Goal: Information Seeking & Learning: Learn about a topic

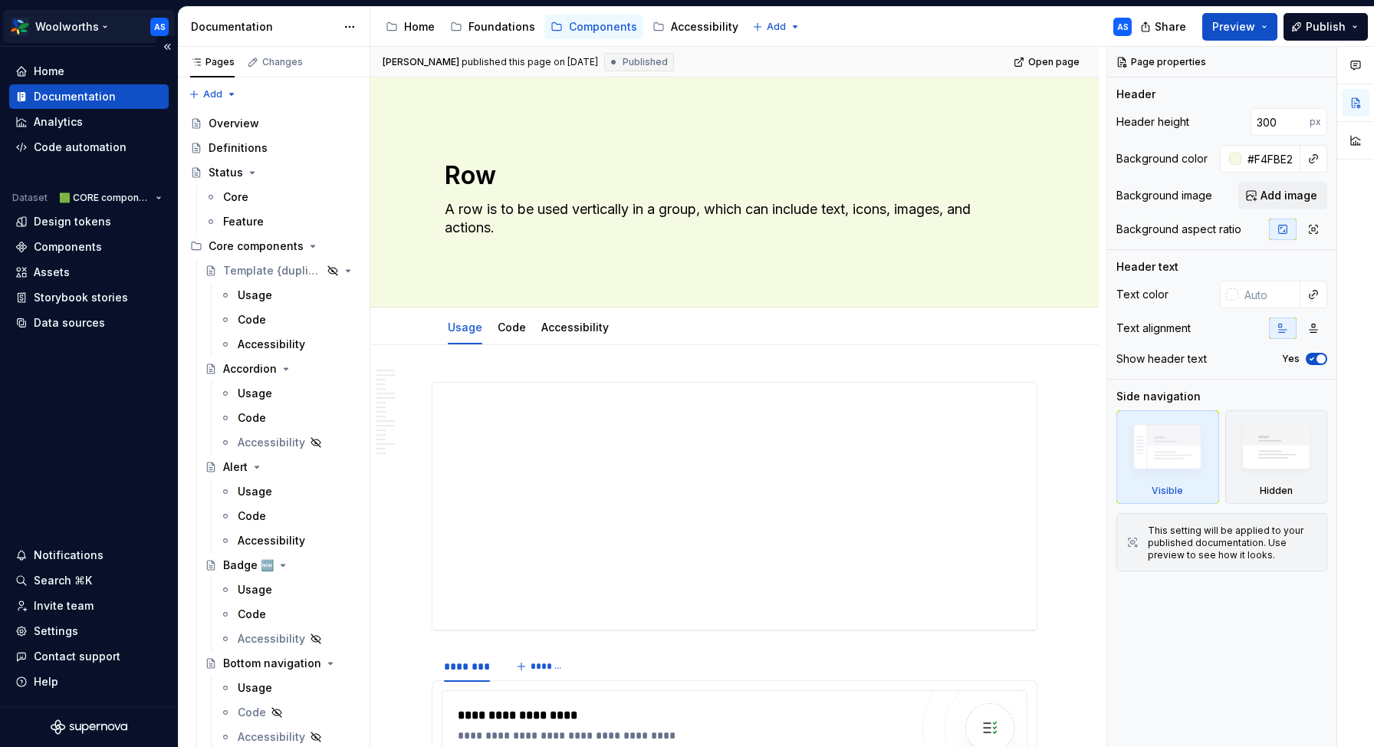
click at [98, 18] on html "Woolworths AS Home Documentation Analytics Code automation Dataset 🟩 CORE compo…" at bounding box center [687, 373] width 1374 height 747
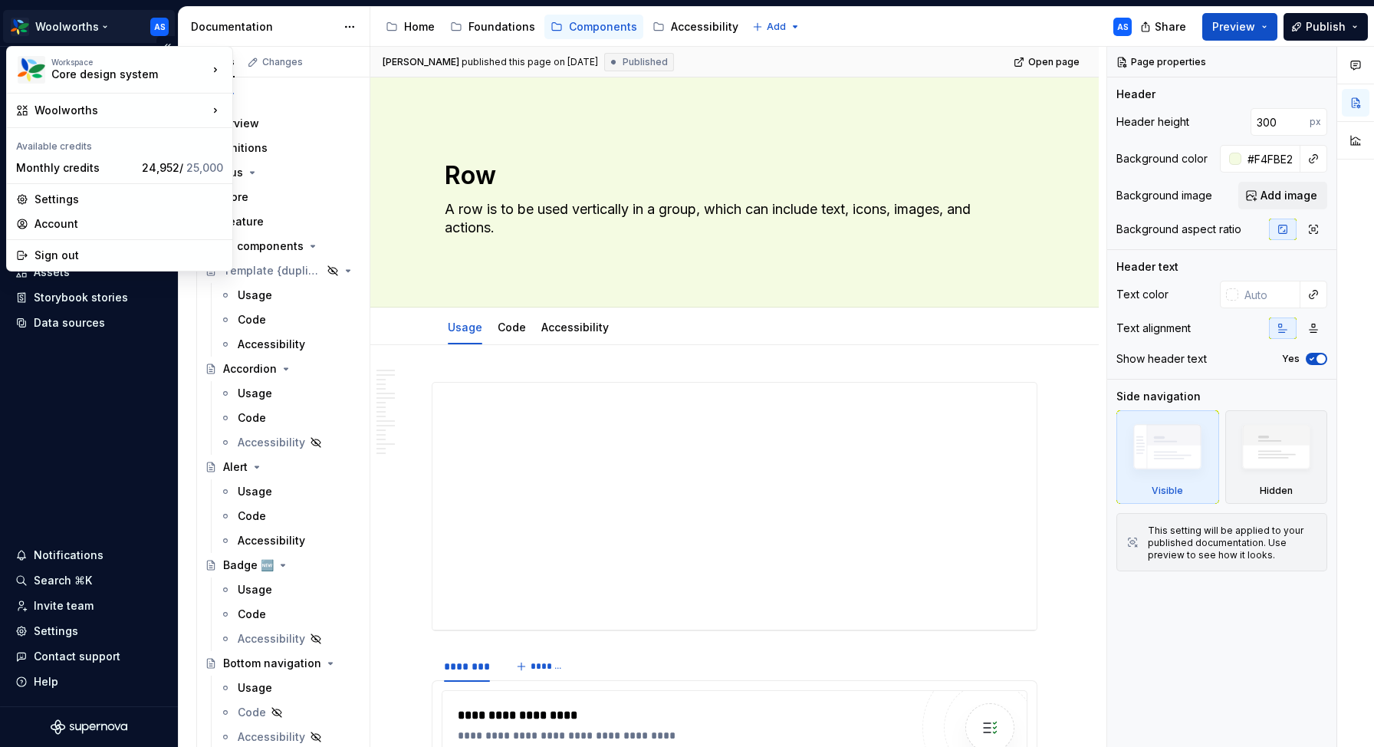
click at [98, 18] on html "Woolworths AS Home Documentation Analytics Code automation Dataset 🟩 CORE compo…" at bounding box center [687, 373] width 1374 height 747
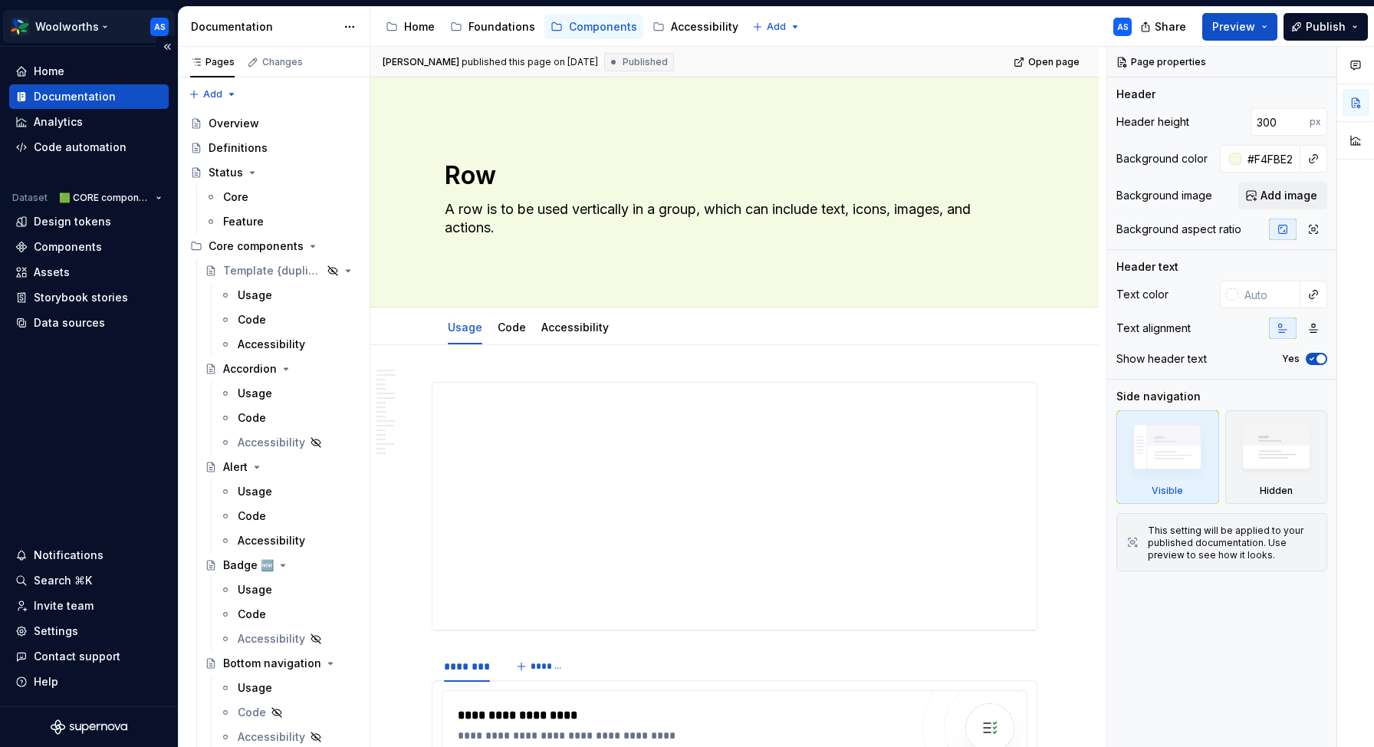
click at [98, 18] on html "Woolworths AS Home Documentation Analytics Code automation Dataset 🟩 CORE compo…" at bounding box center [687, 373] width 1374 height 747
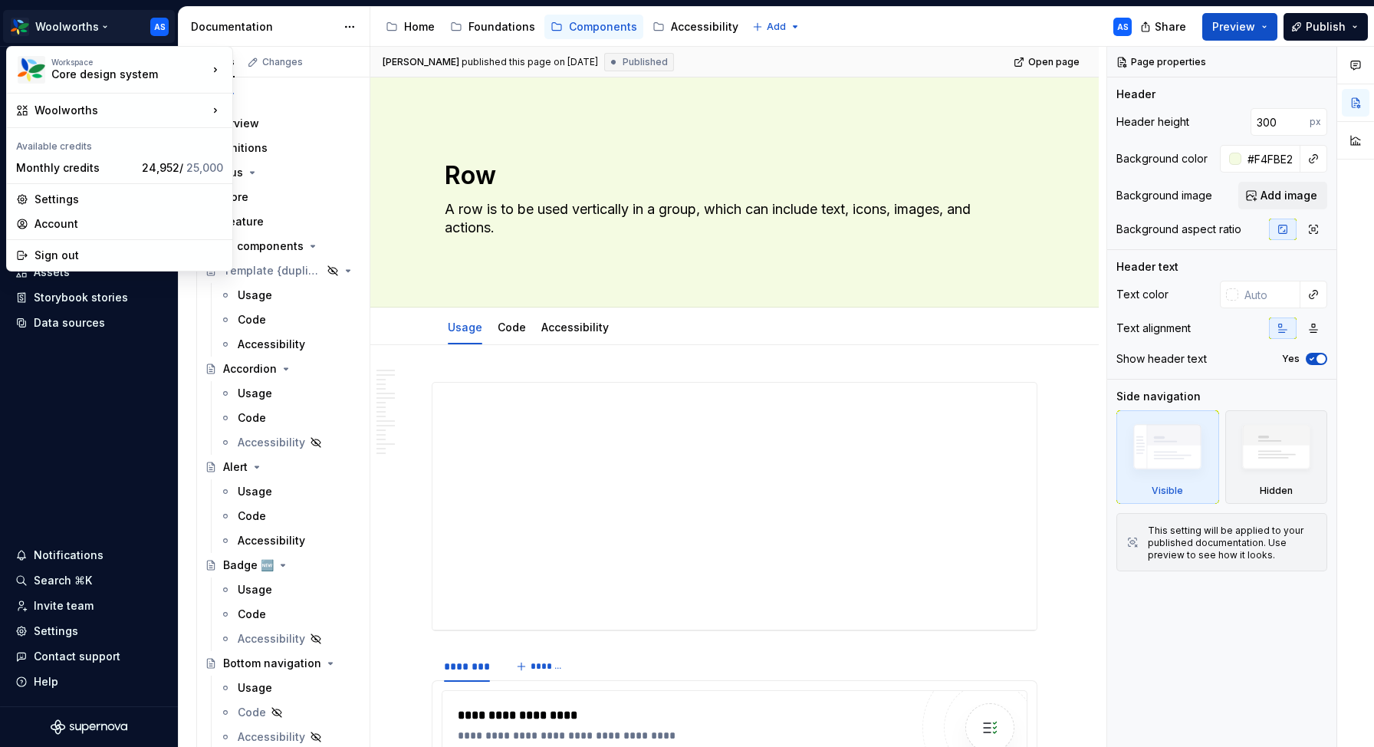
click at [82, 30] on html "Woolworths AS Home Documentation Analytics Code automation Dataset 🟩 CORE compo…" at bounding box center [687, 373] width 1374 height 747
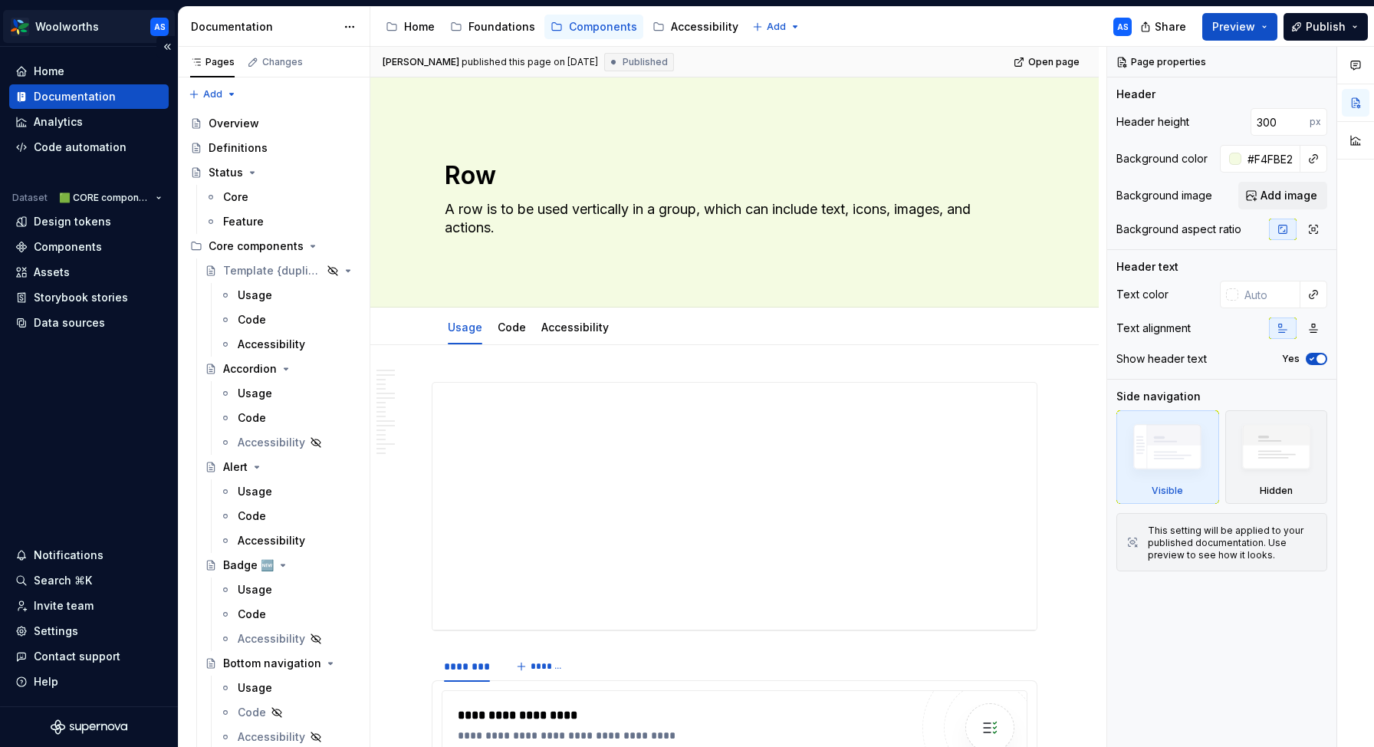
click at [58, 28] on html "Woolworths AS Home Documentation Analytics Code automation Dataset 🟩 CORE compo…" at bounding box center [687, 373] width 1374 height 747
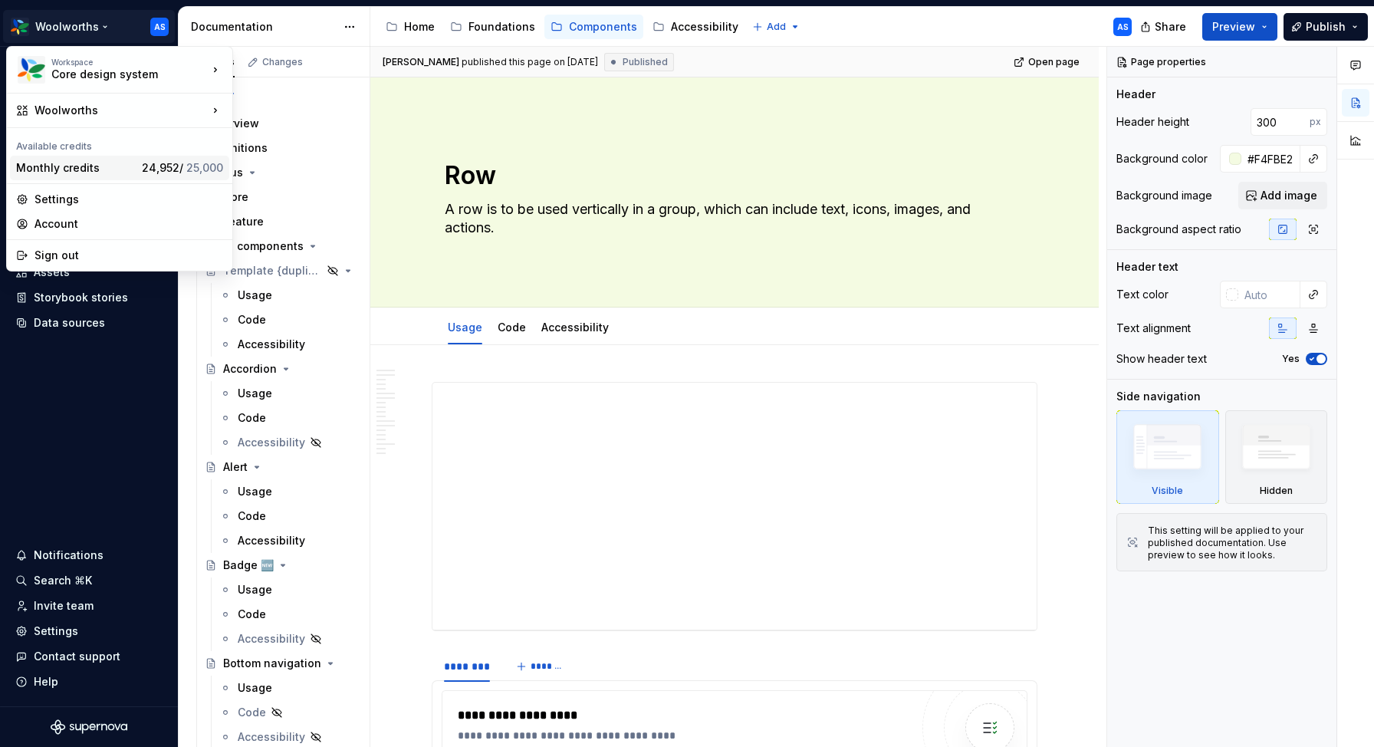
click at [101, 169] on div "Monthly credits" at bounding box center [76, 167] width 120 height 15
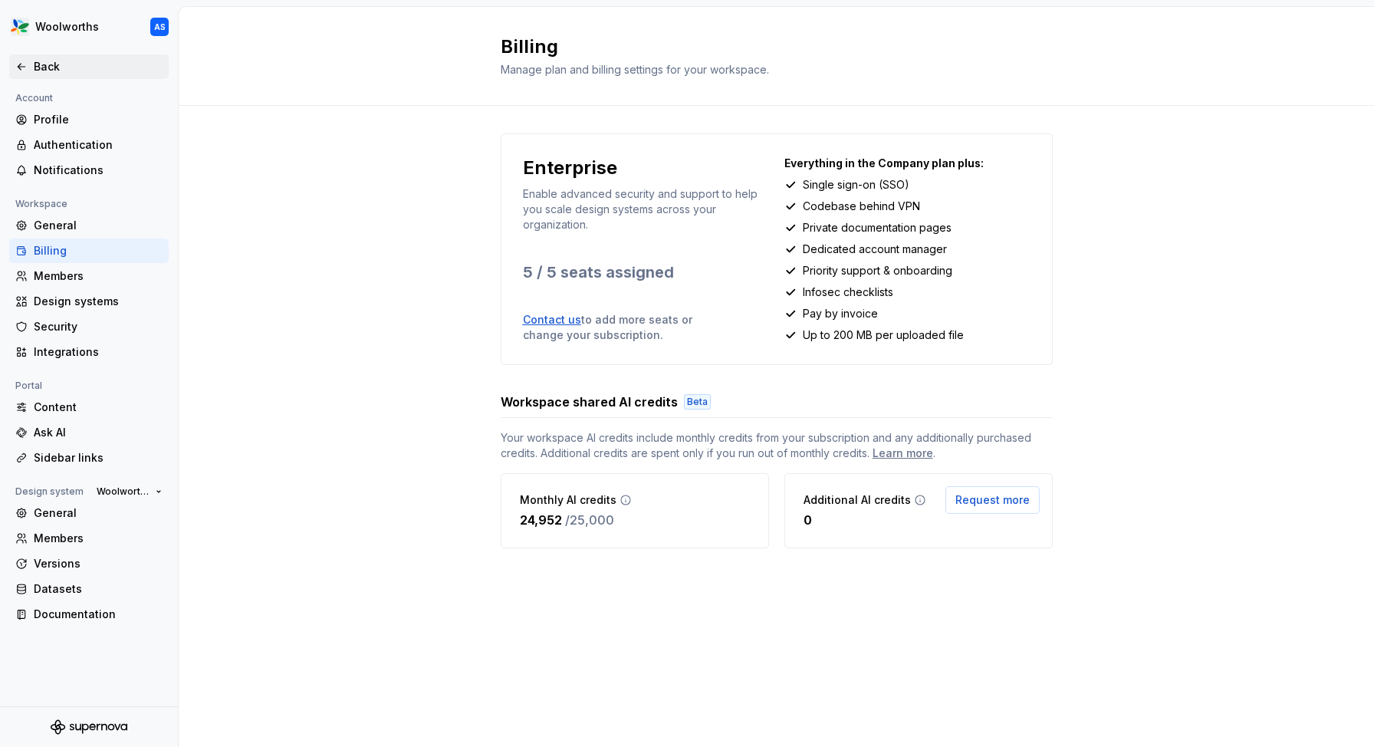
click at [38, 68] on div "Back" at bounding box center [98, 66] width 129 height 15
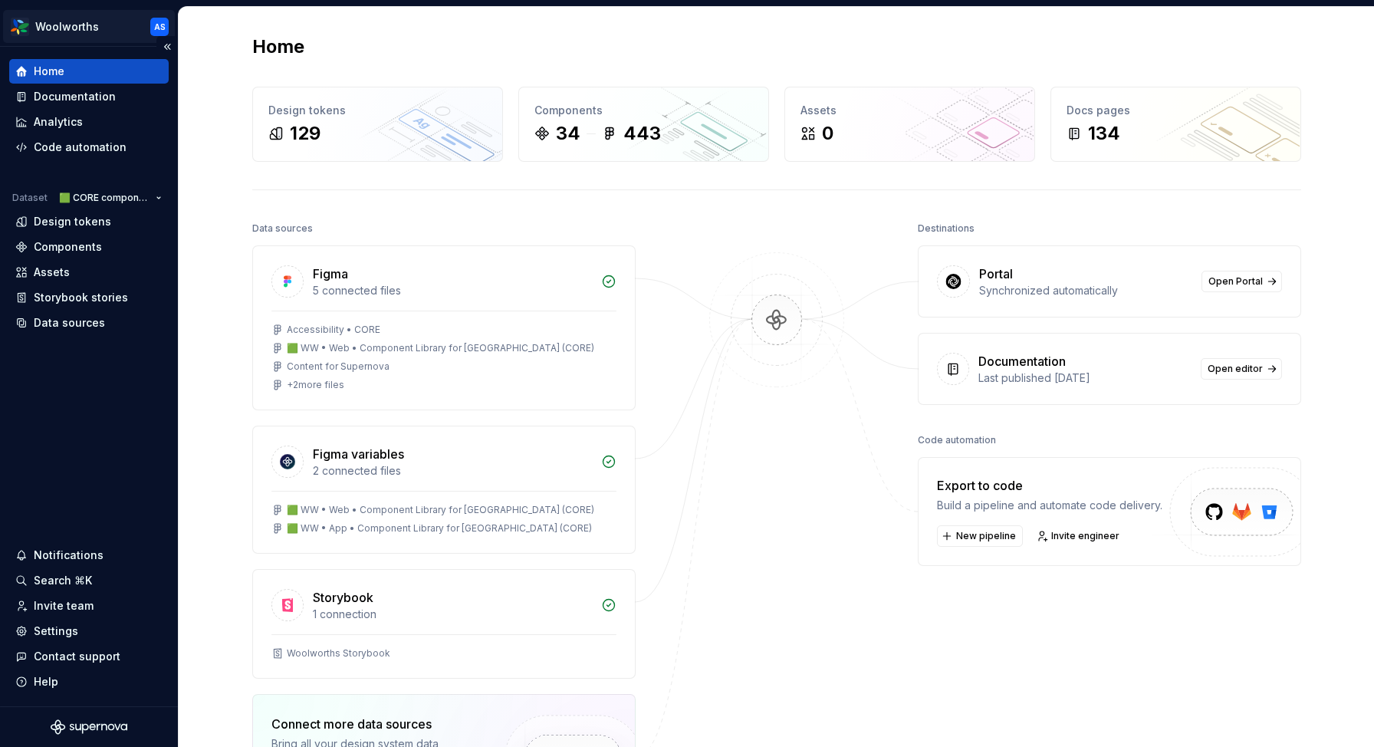
click at [77, 21] on html "Woolworths AS Home Documentation Analytics Code automation Dataset 🟩 CORE compo…" at bounding box center [687, 373] width 1374 height 747
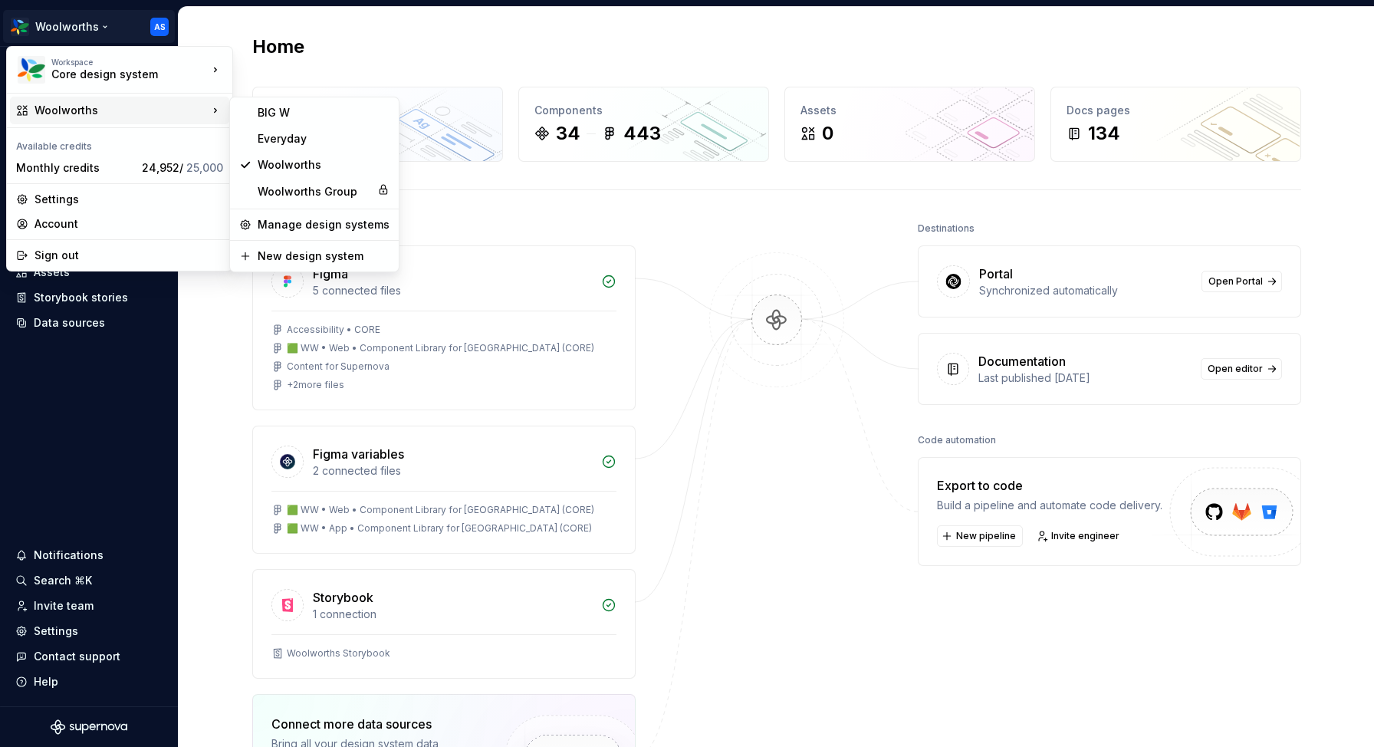
click at [118, 114] on div "Woolworths" at bounding box center [120, 110] width 173 height 15
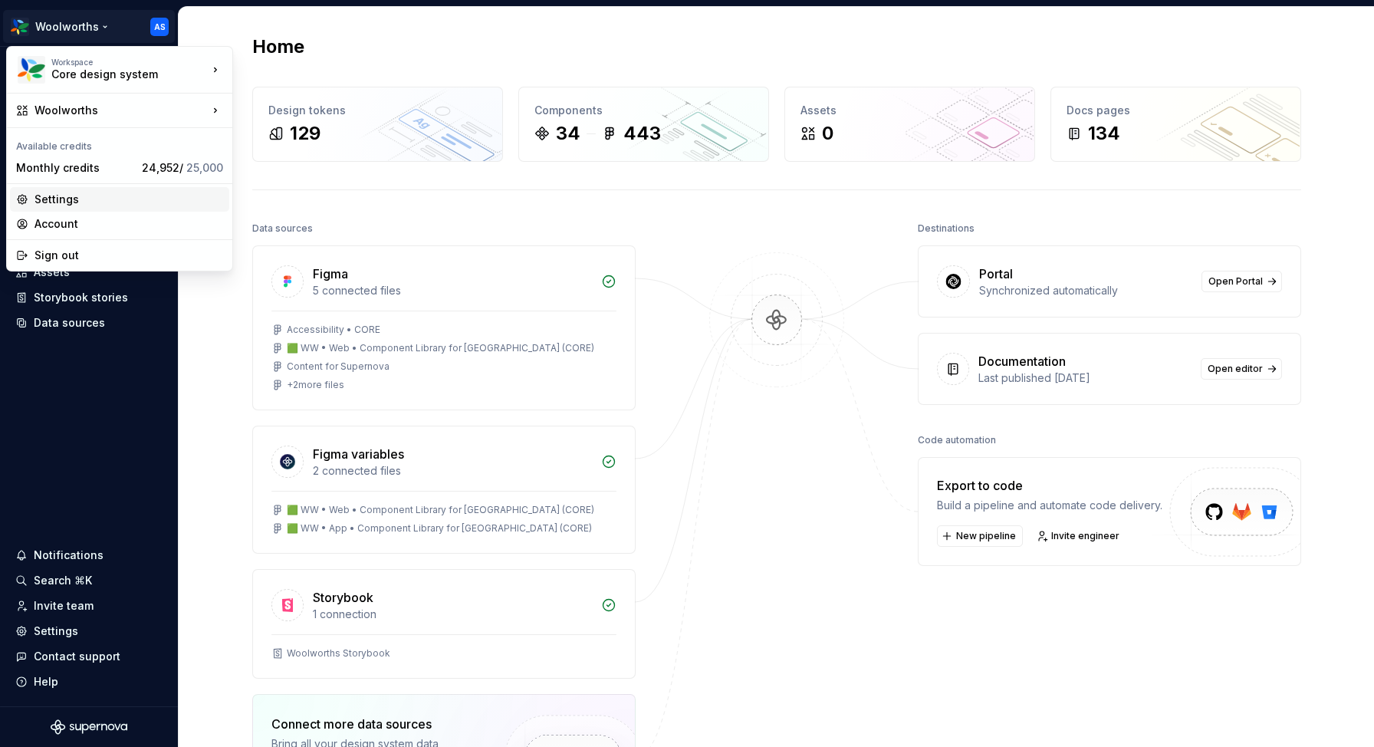
click at [55, 196] on div "Settings" at bounding box center [128, 199] width 189 height 15
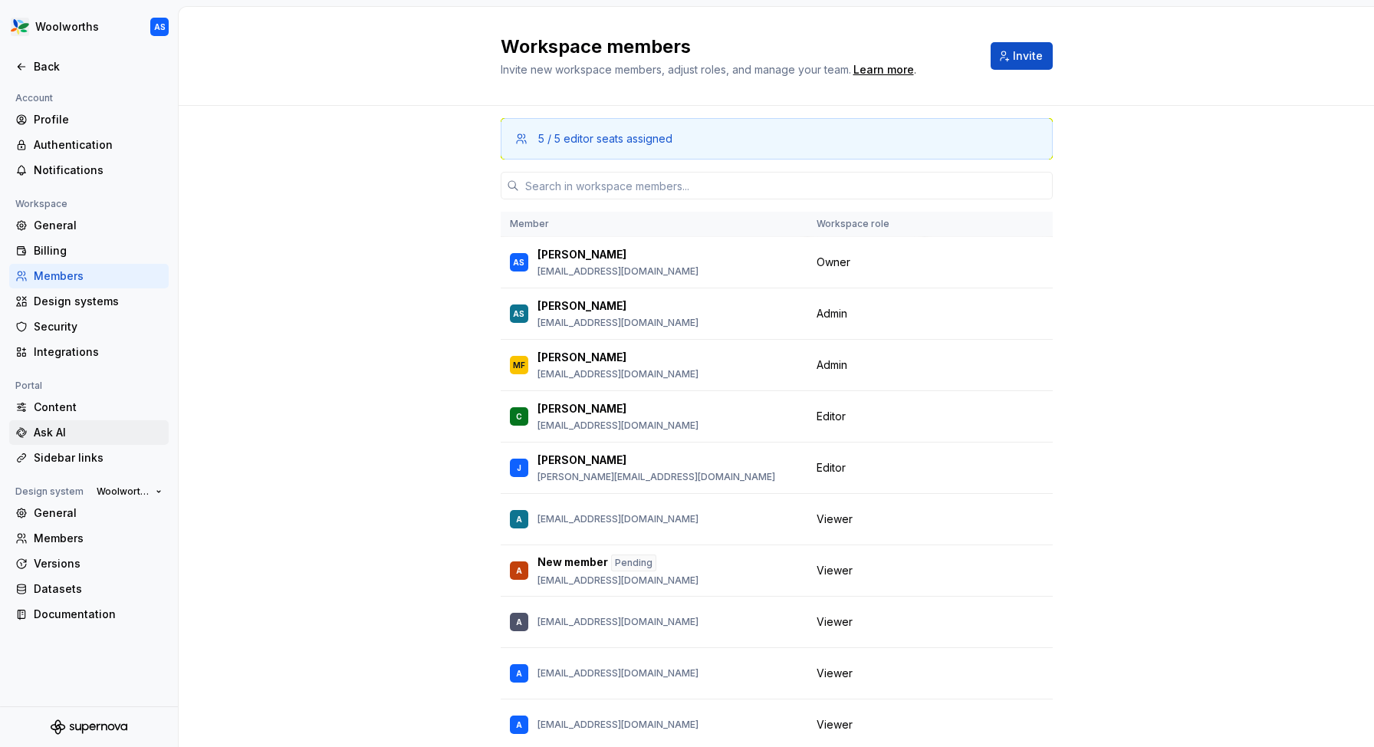
click at [52, 433] on div "Ask AI" at bounding box center [98, 432] width 129 height 15
type textarea "*"
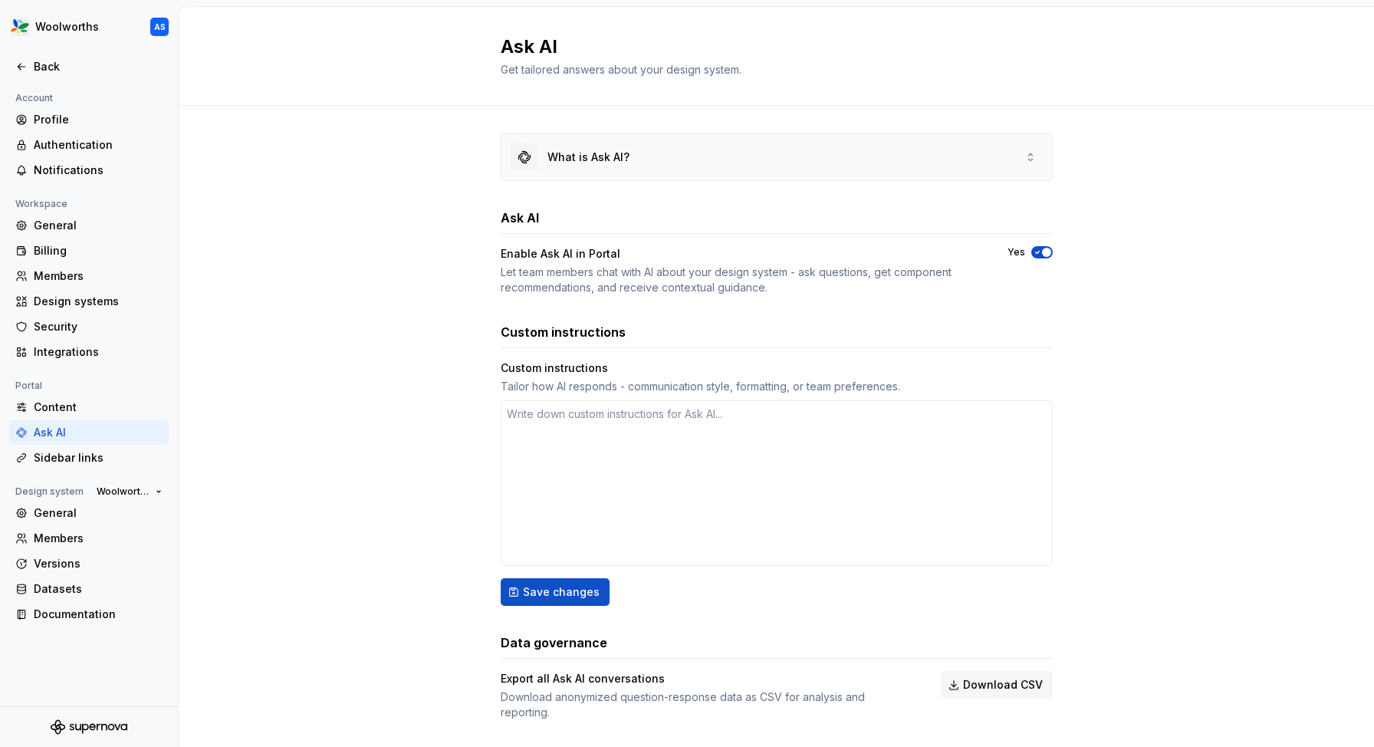
click at [1037, 157] on div "What is Ask AI?" at bounding box center [776, 157] width 550 height 46
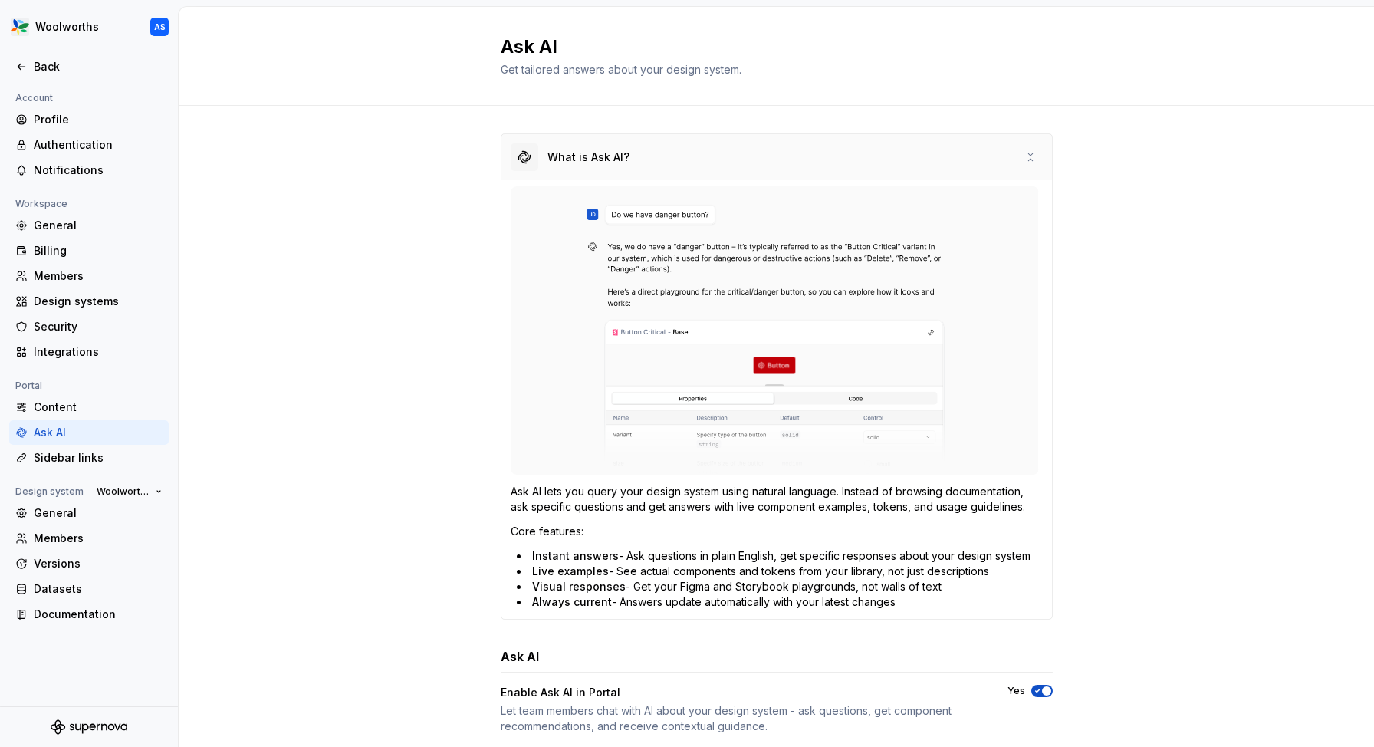
click at [1037, 157] on div "What is Ask AI?" at bounding box center [776, 157] width 550 height 46
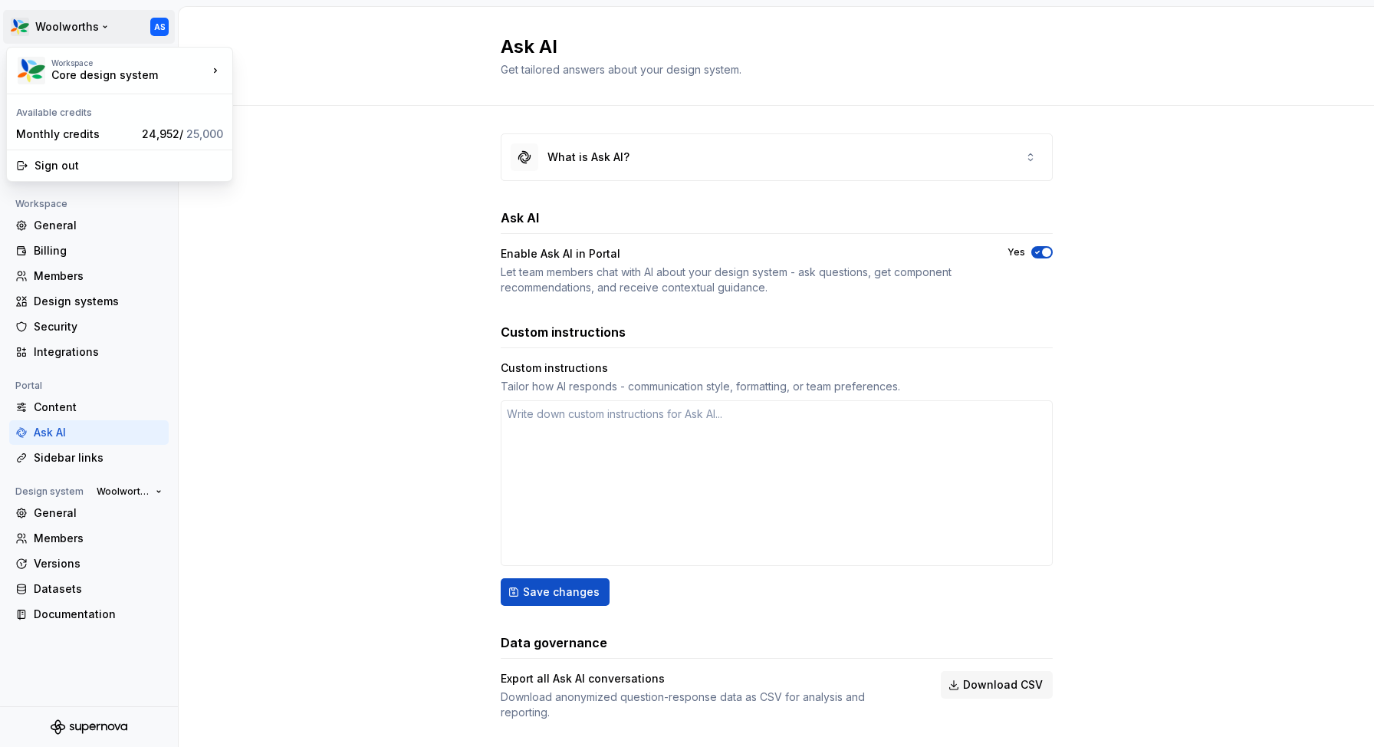
click at [110, 26] on html "Woolworths AS Back Account Profile Authentication Notifications Workspace Gener…" at bounding box center [687, 373] width 1374 height 747
click at [51, 57] on div "Back" at bounding box center [88, 66] width 159 height 25
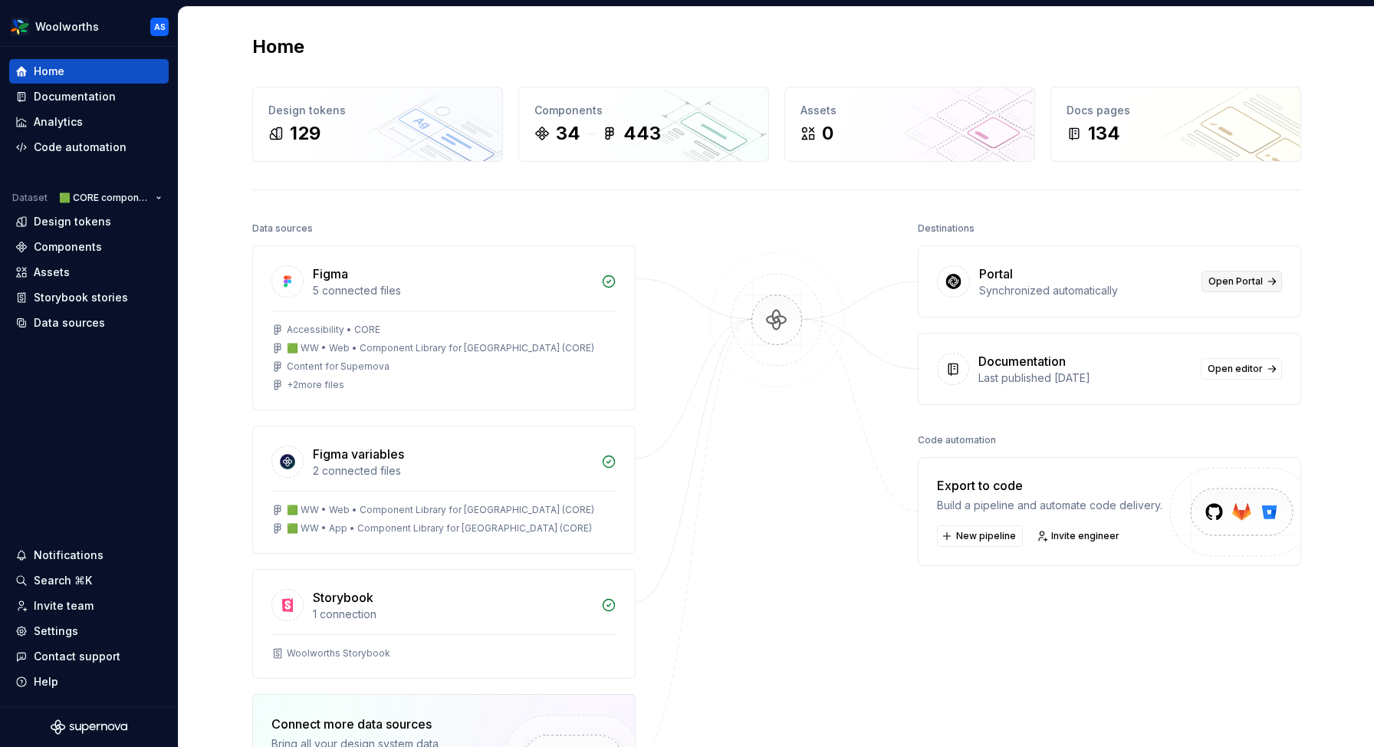
click at [1276, 284] on link "Open Portal" at bounding box center [1241, 281] width 80 height 21
